Goal: Task Accomplishment & Management: Use online tool/utility

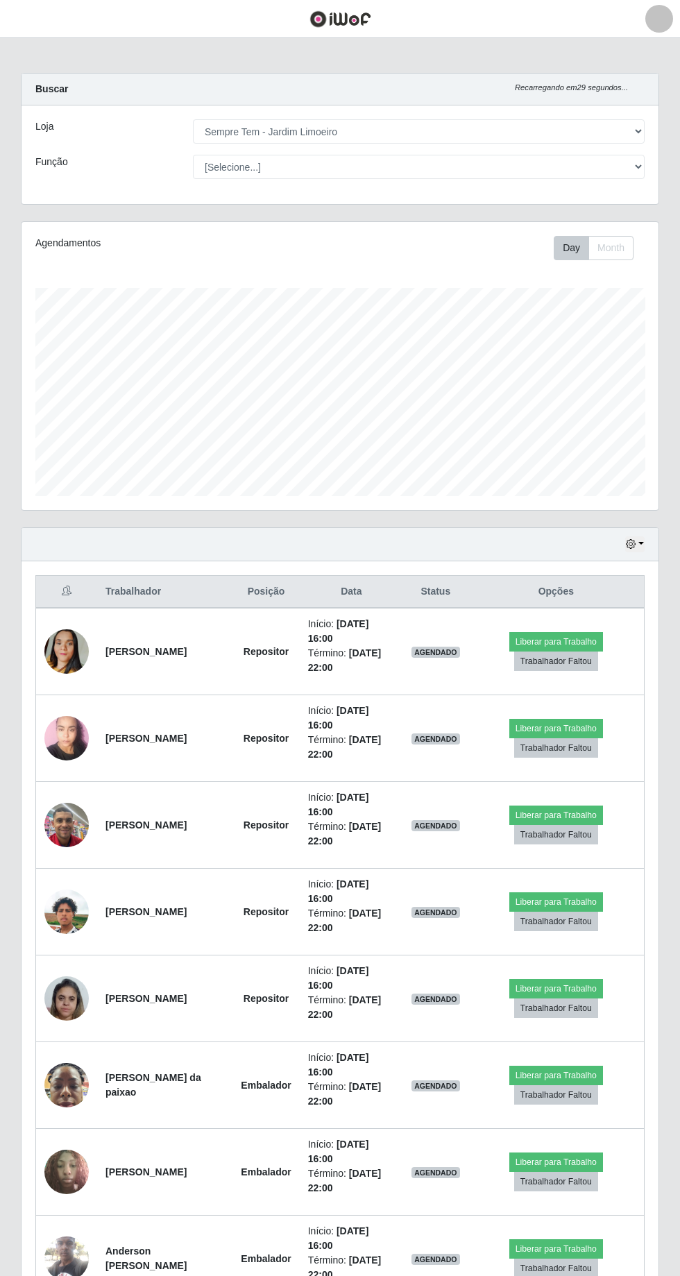
select select "508"
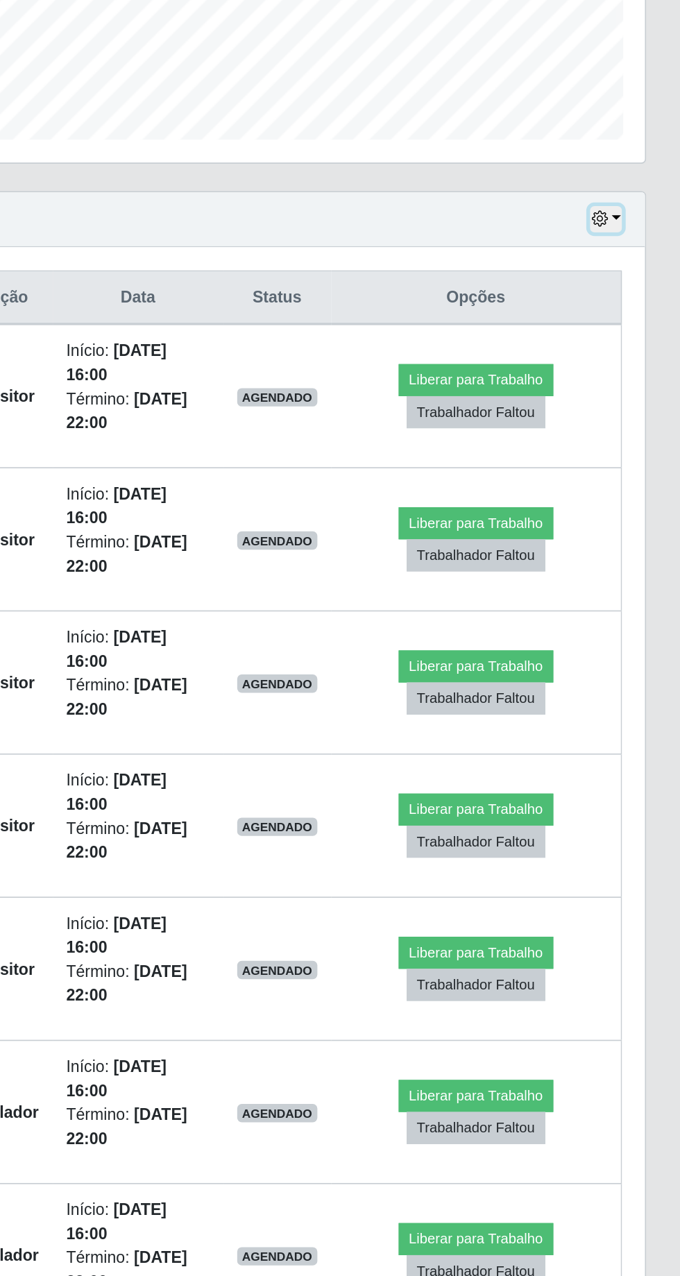
click at [637, 536] on button "button" at bounding box center [634, 544] width 19 height 16
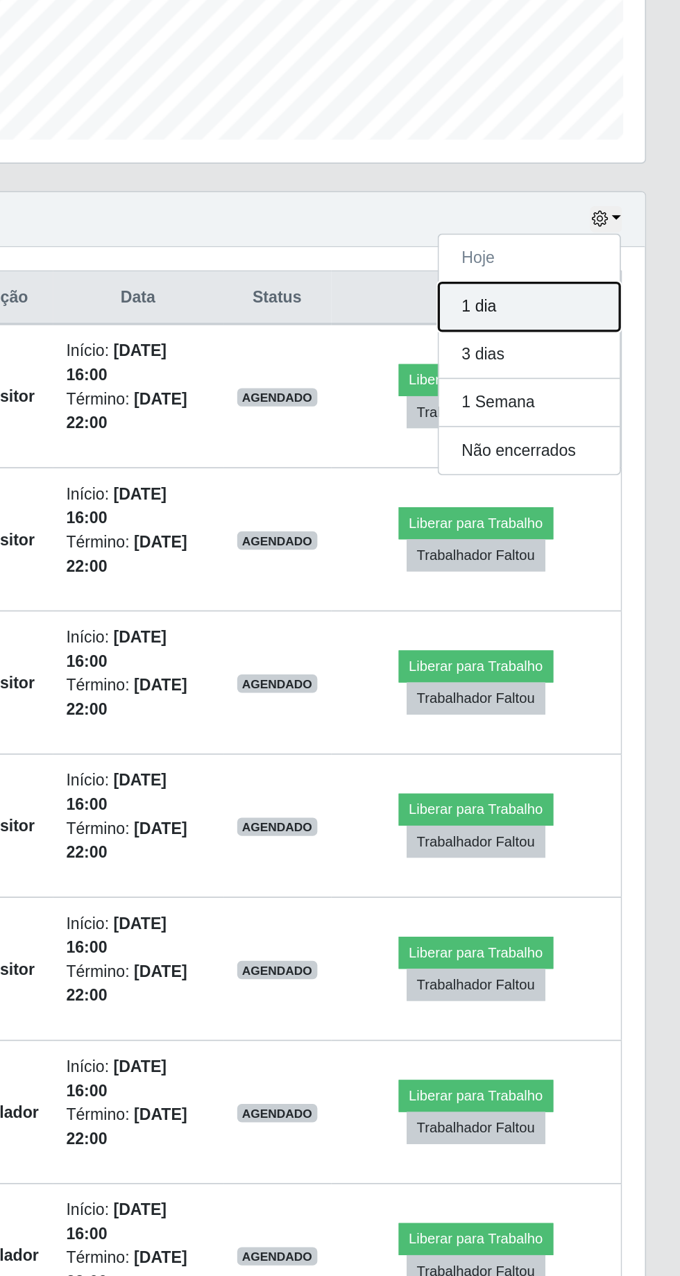
click at [604, 589] on button "1 dia" at bounding box center [589, 597] width 110 height 29
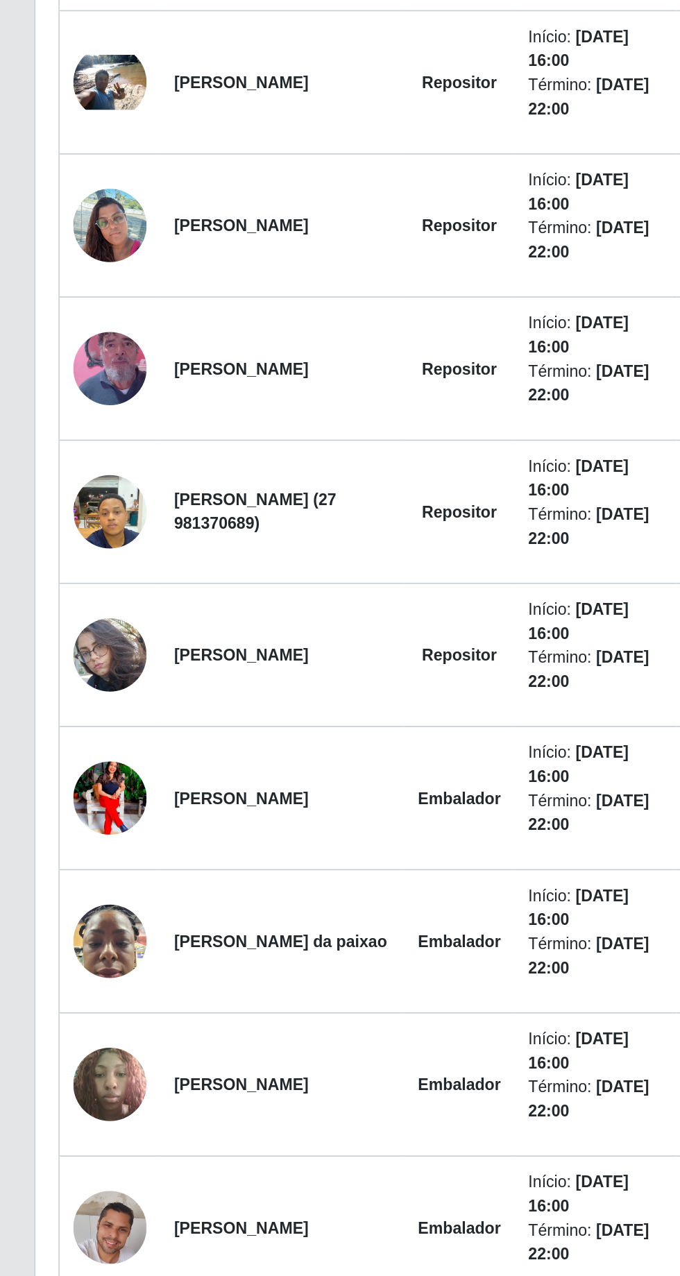
scroll to position [858, 0]
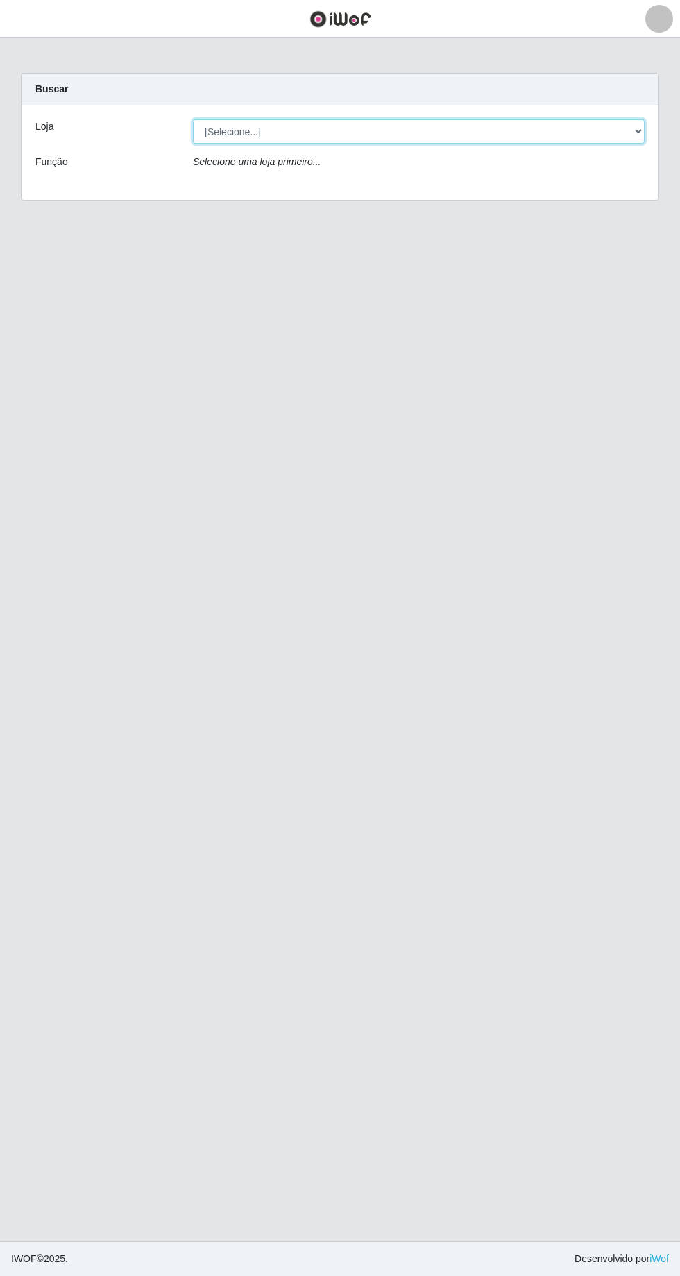
click at [630, 136] on select "[Selecione...] [GEOGRAPHIC_DATA] - [GEOGRAPHIC_DATA] [GEOGRAPHIC_DATA] - [GEOGR…" at bounding box center [419, 131] width 452 height 24
select select "508"
click at [193, 119] on select "[Selecione...] Carone - Itapoa Carone - Praia da Costa Sempre Tem - Jardim Camb…" at bounding box center [419, 131] width 452 height 24
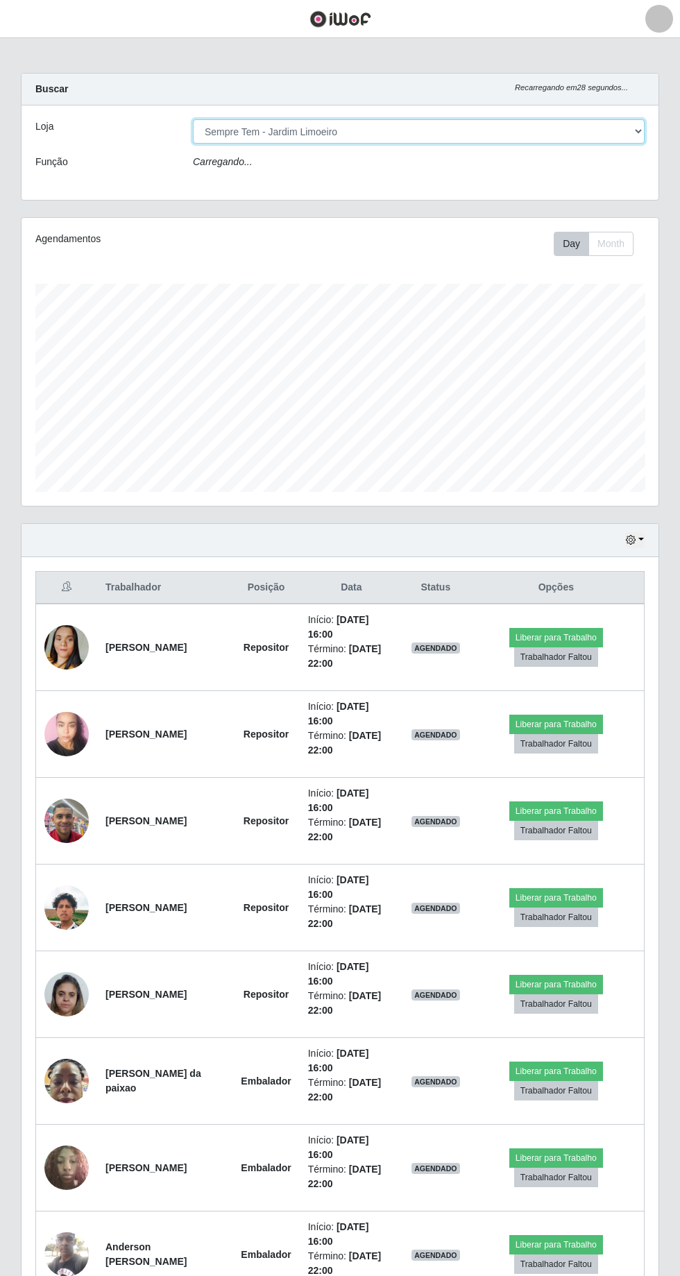
scroll to position [287, 637]
click at [633, 140] on select "[Selecione...] Carone - Itapoa Carone - Praia da Costa Sempre Tem - Jardim Camb…" at bounding box center [419, 131] width 452 height 24
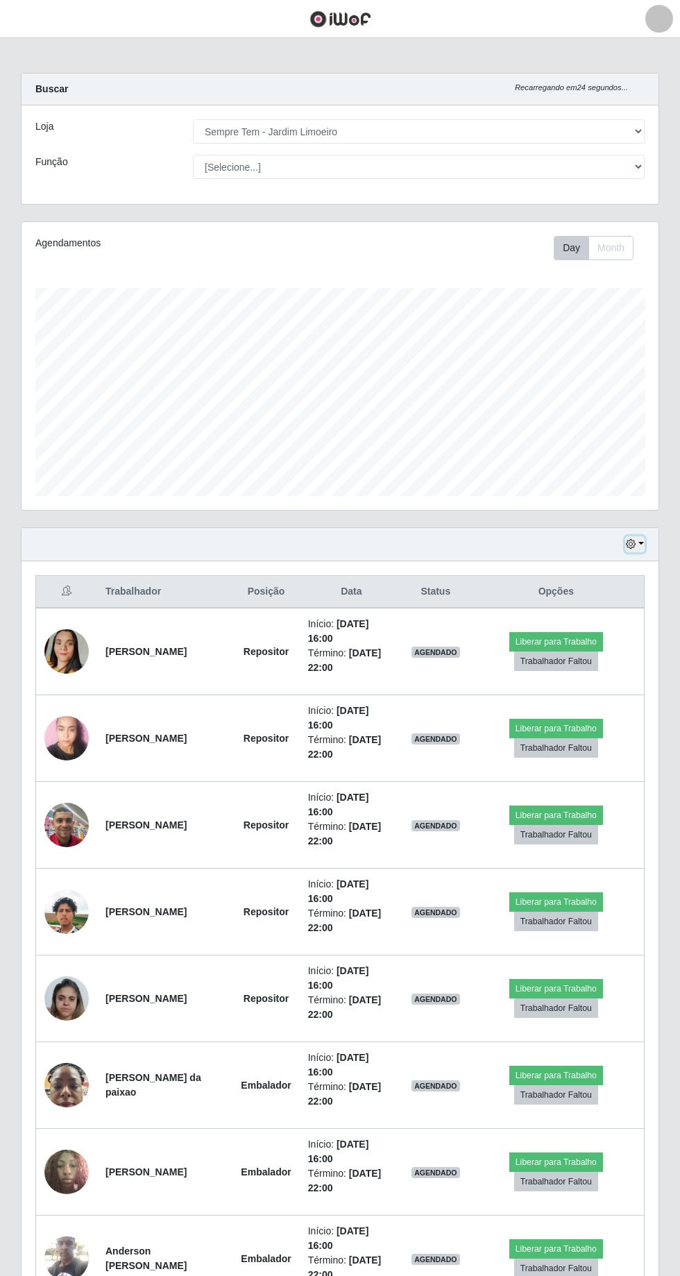
click at [629, 539] on icon "button" at bounding box center [631, 544] width 10 height 10
click at [572, 246] on button "Day" at bounding box center [571, 248] width 35 height 24
click at [578, 244] on button "Day" at bounding box center [571, 248] width 35 height 24
click at [641, 538] on button "button" at bounding box center [634, 544] width 19 height 16
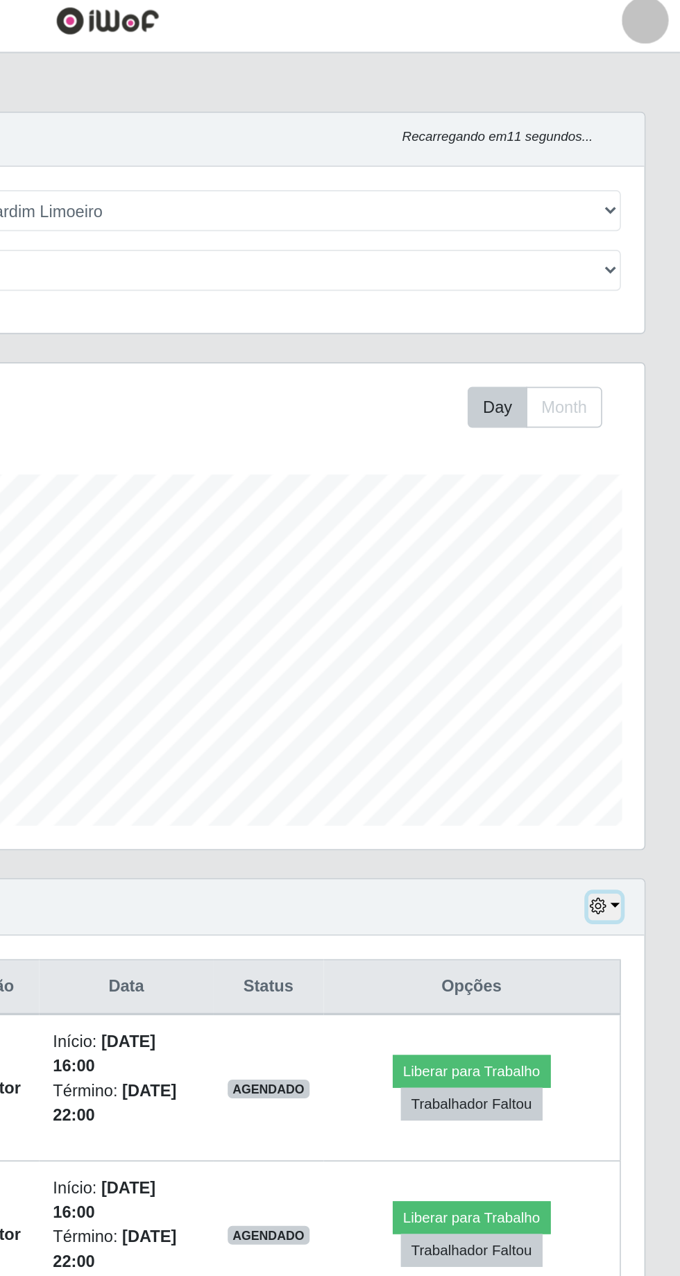
scroll to position [0, 0]
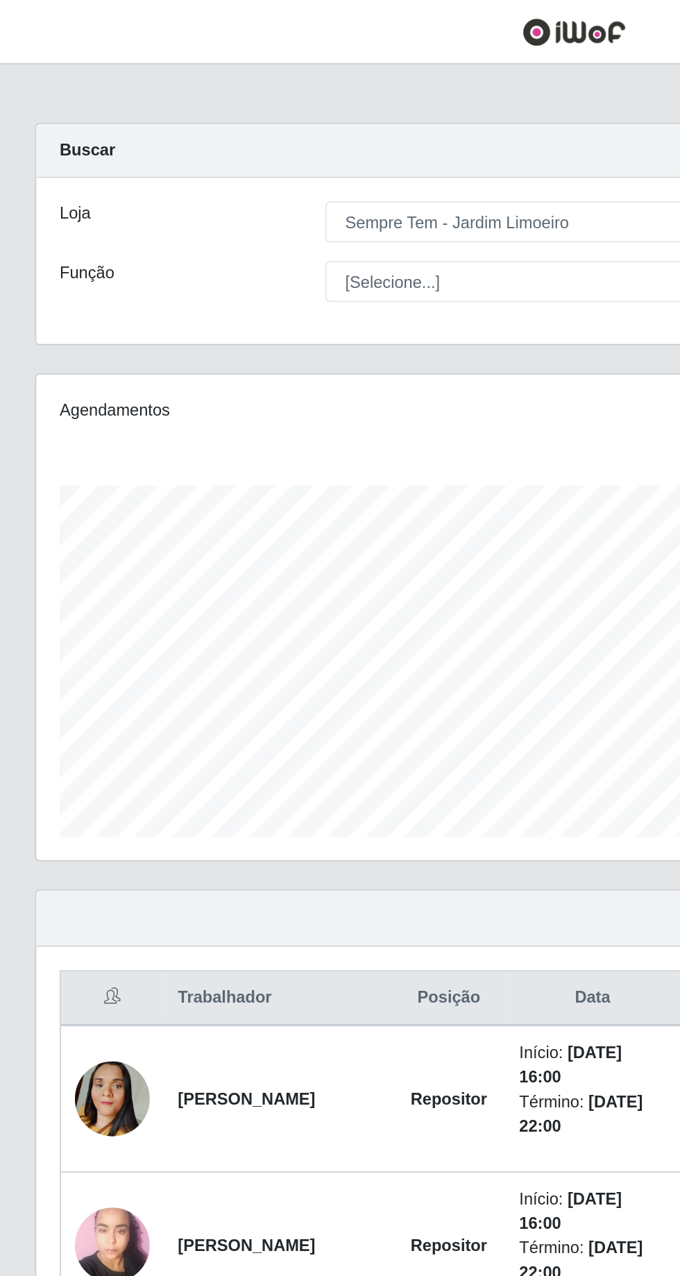
click at [51, 75] on div "Buscar Recarregando em 8 segundos..." at bounding box center [340, 90] width 637 height 32
click at [62, 240] on div "Agendamentos" at bounding box center [155, 243] width 241 height 15
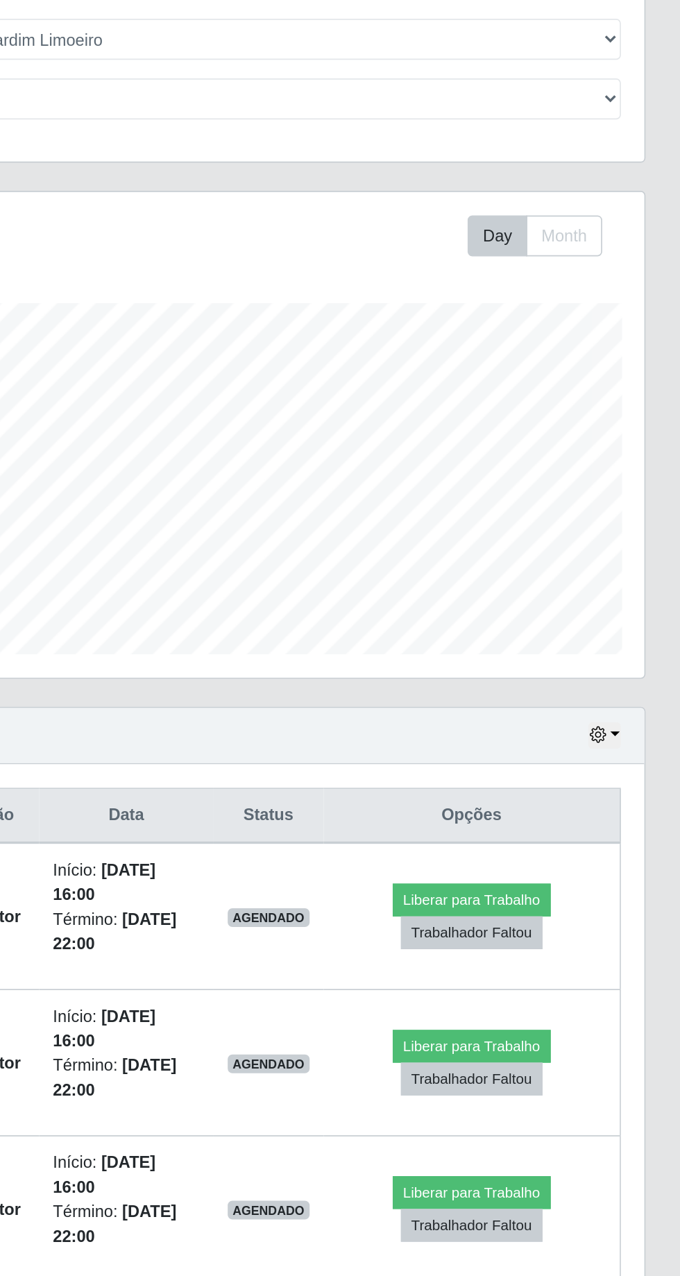
scroll to position [45, 0]
click at [641, 495] on button "button" at bounding box center [634, 499] width 19 height 16
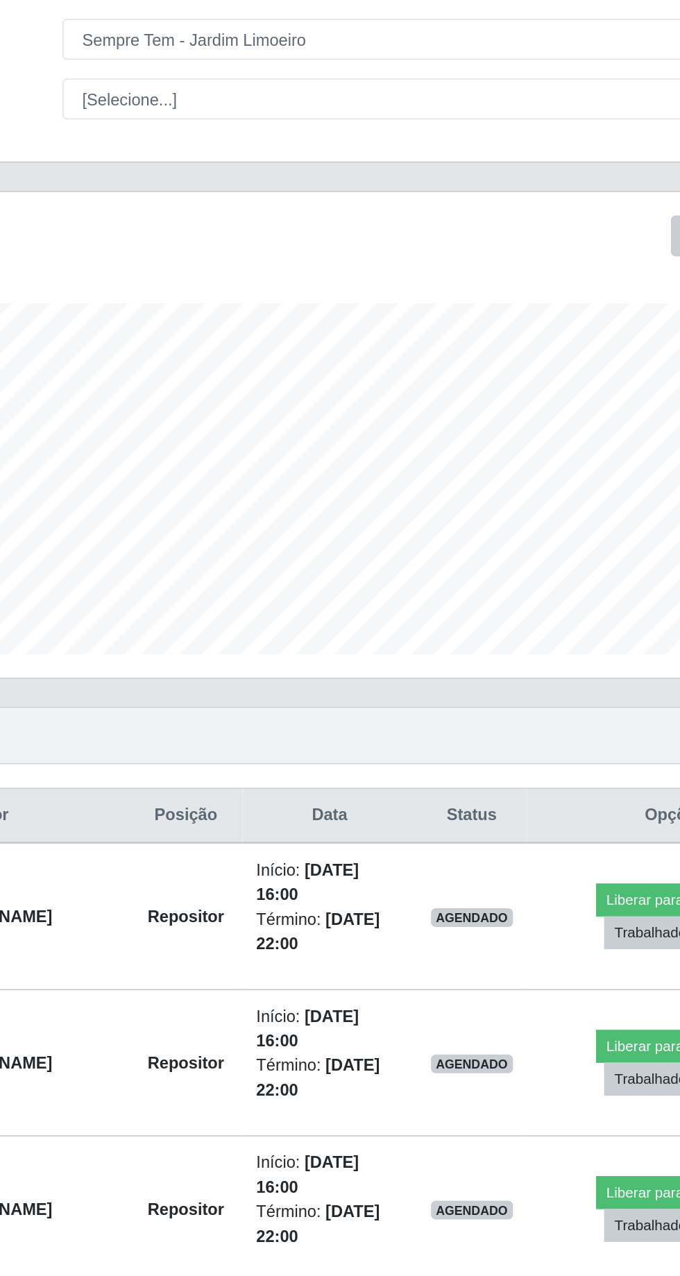
scroll to position [0, 0]
